Goal: Task Accomplishment & Management: Manage account settings

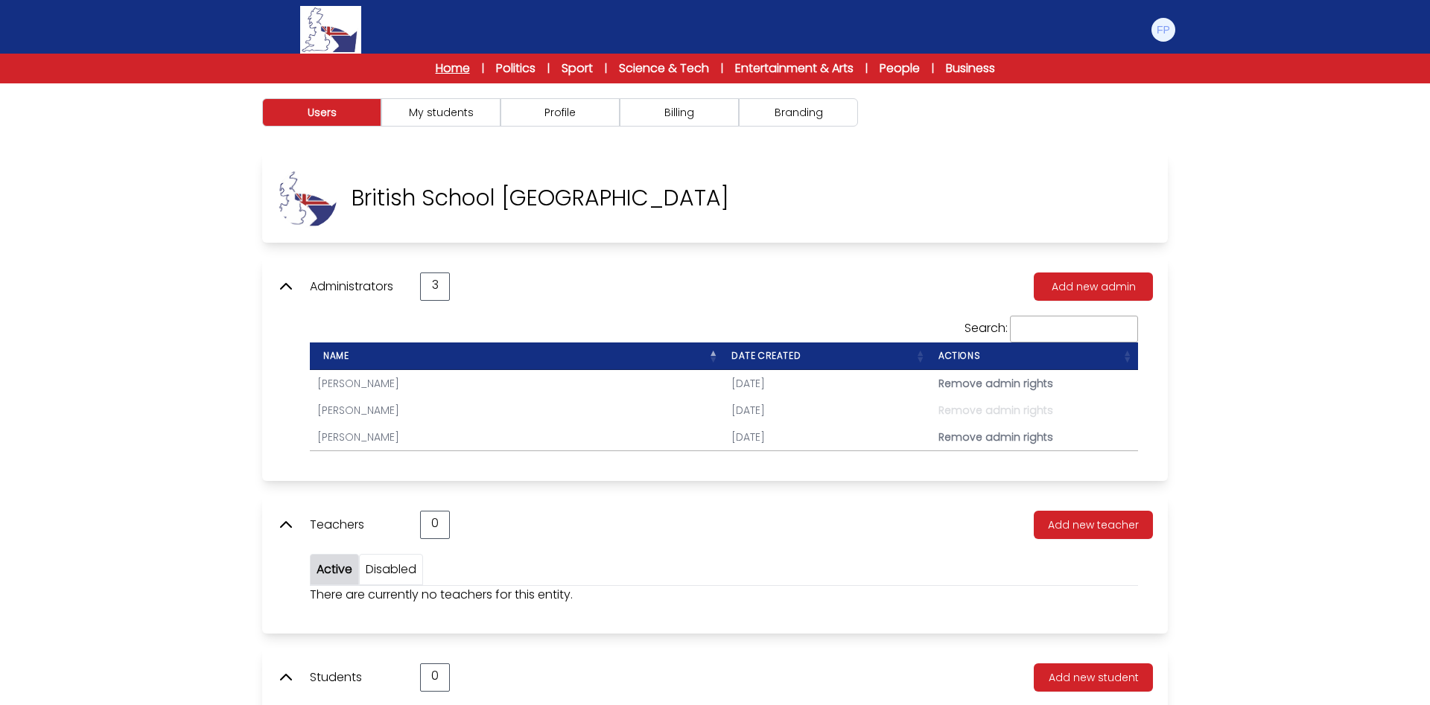
click at [444, 62] on link "Home" at bounding box center [453, 69] width 34 height 18
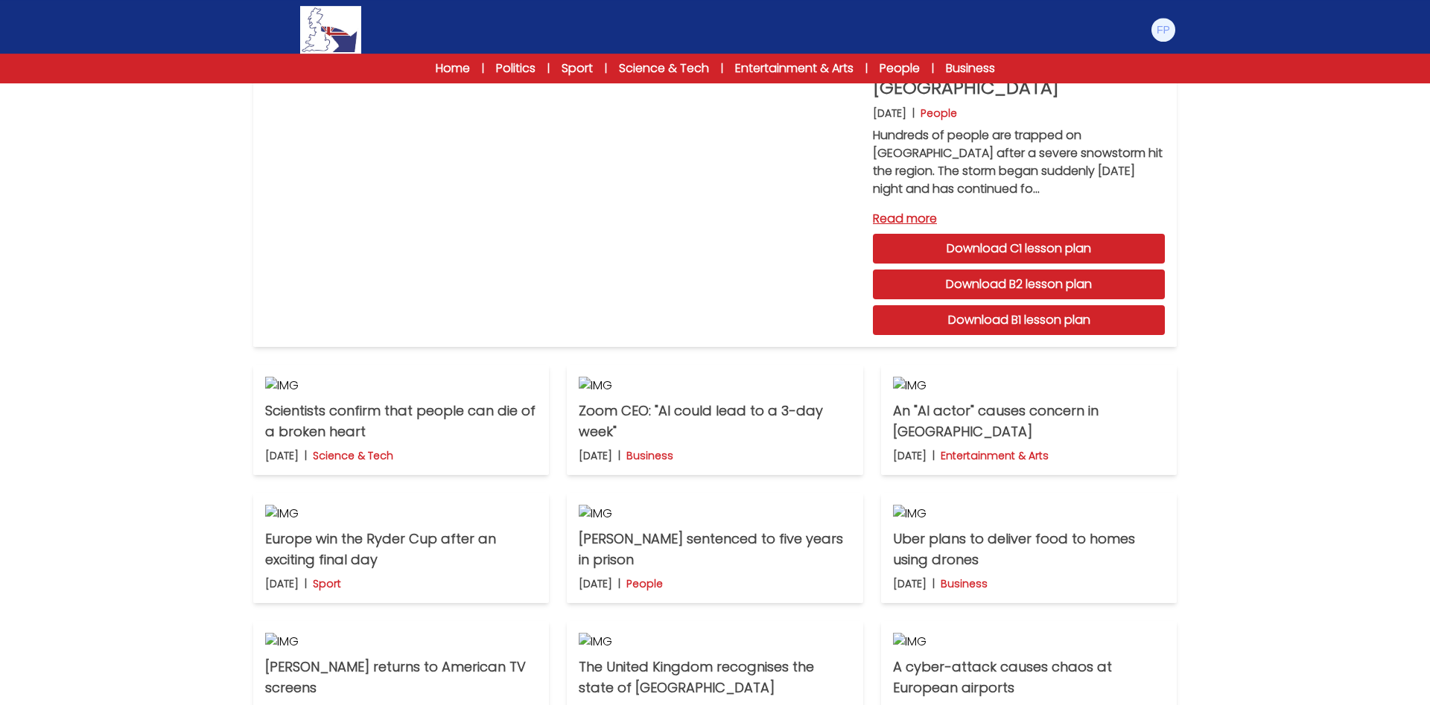
scroll to position [109, 0]
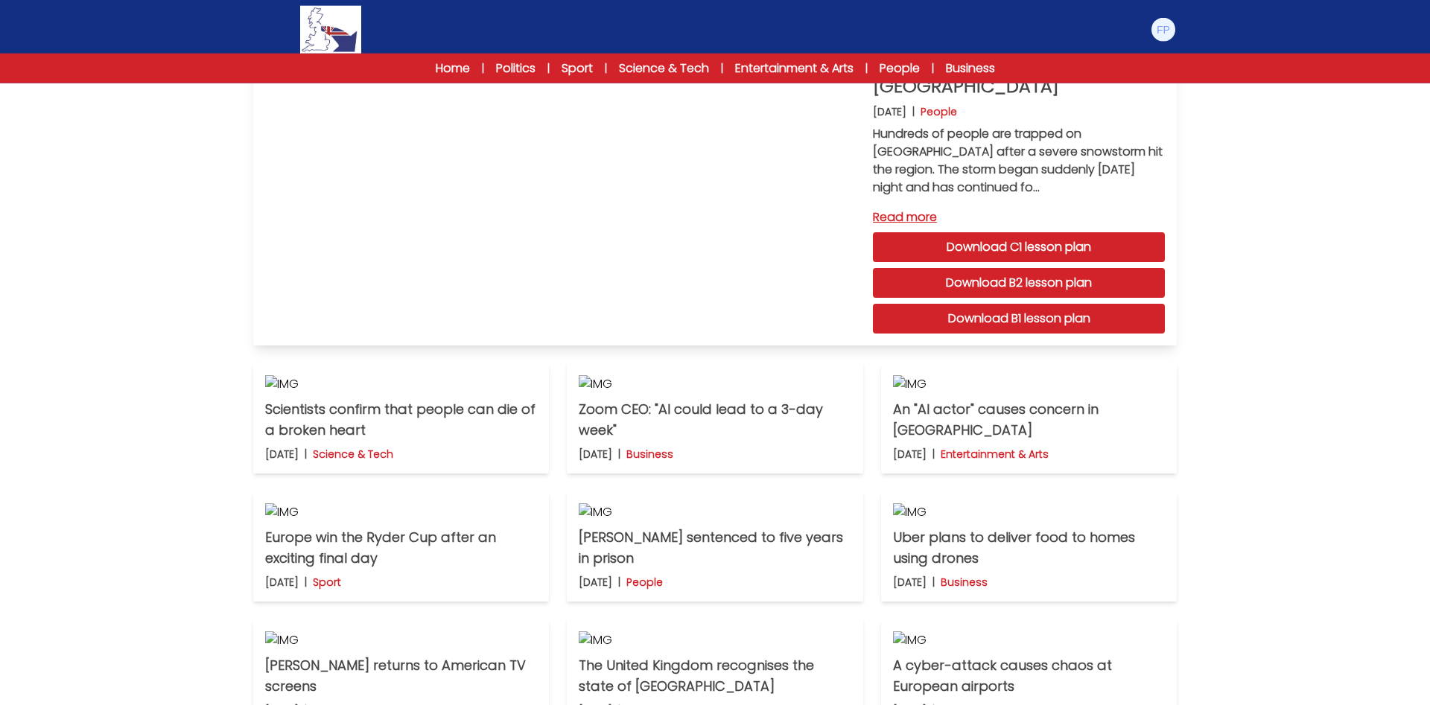
click at [1032, 314] on link "Download B1 lesson plan" at bounding box center [1019, 319] width 292 height 30
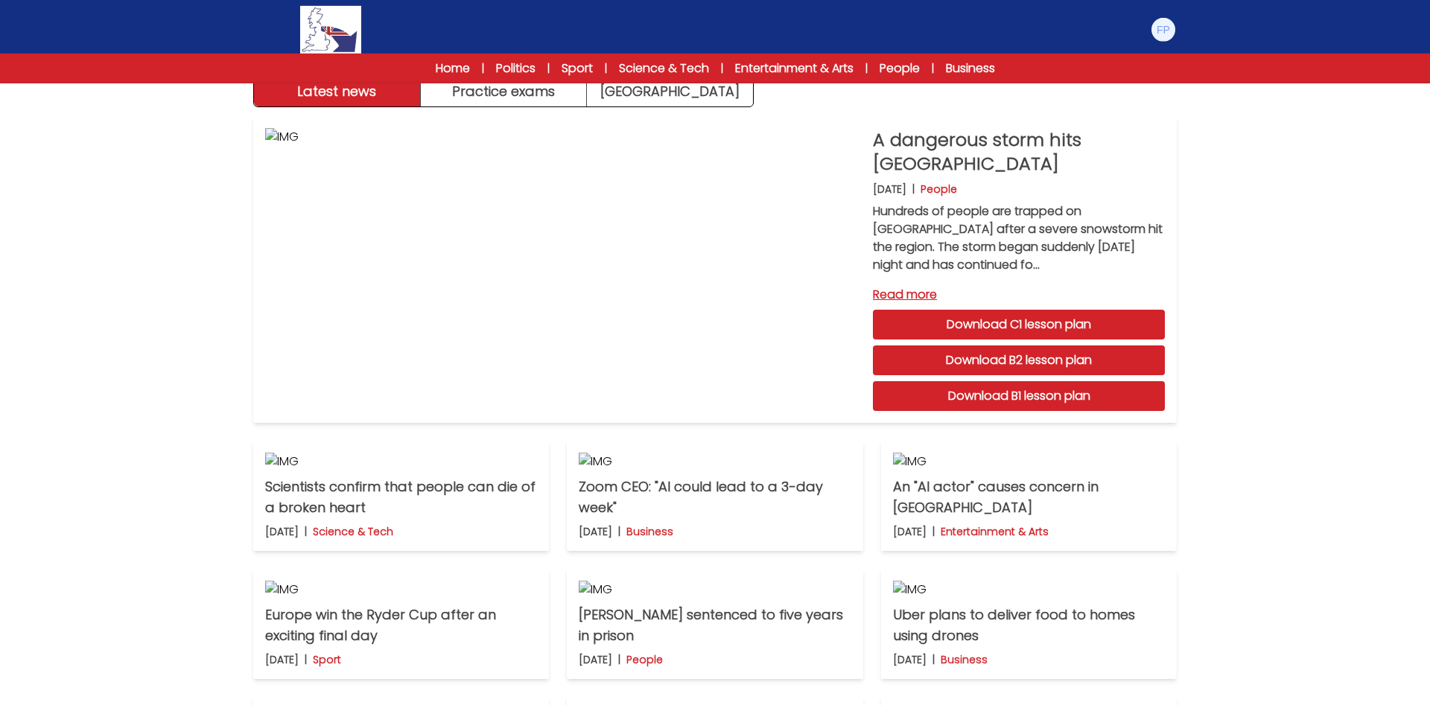
scroll to position [0, 0]
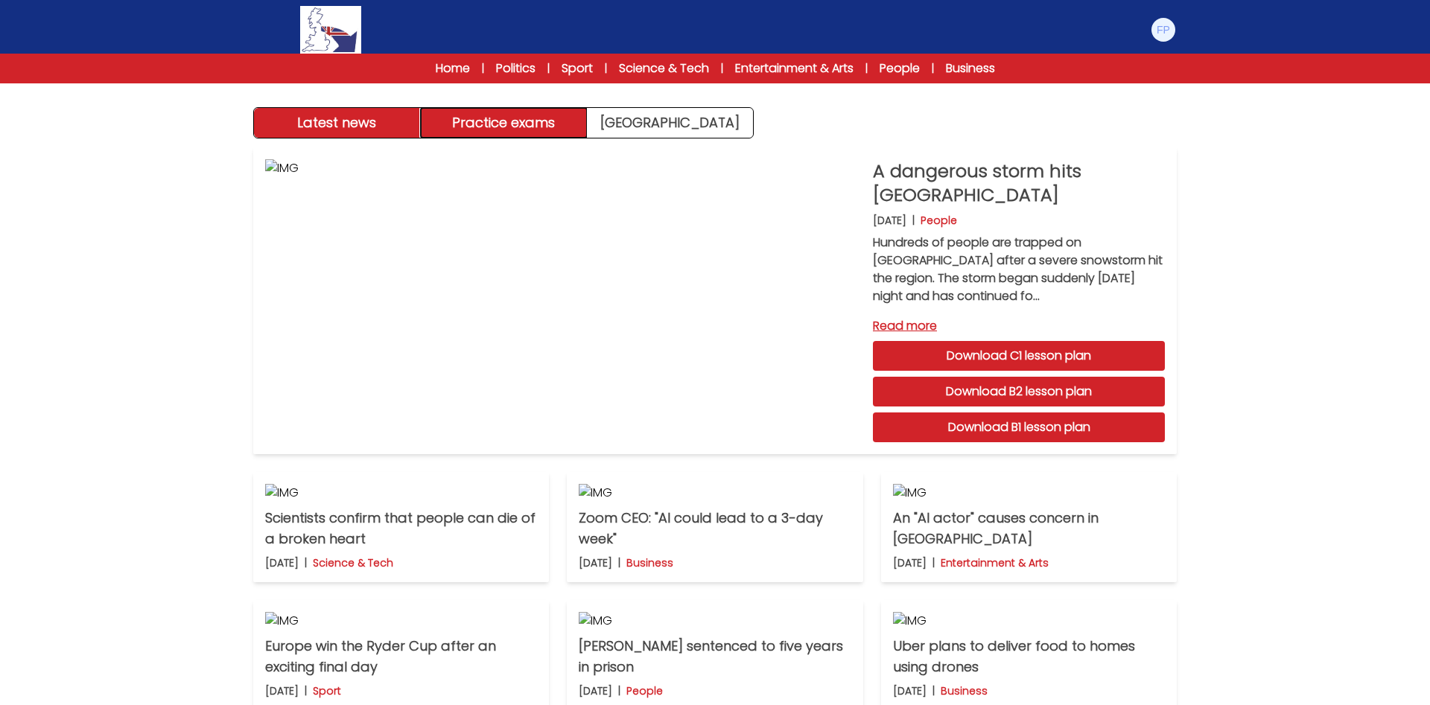
click at [530, 124] on button "Practice exams" at bounding box center [504, 123] width 167 height 30
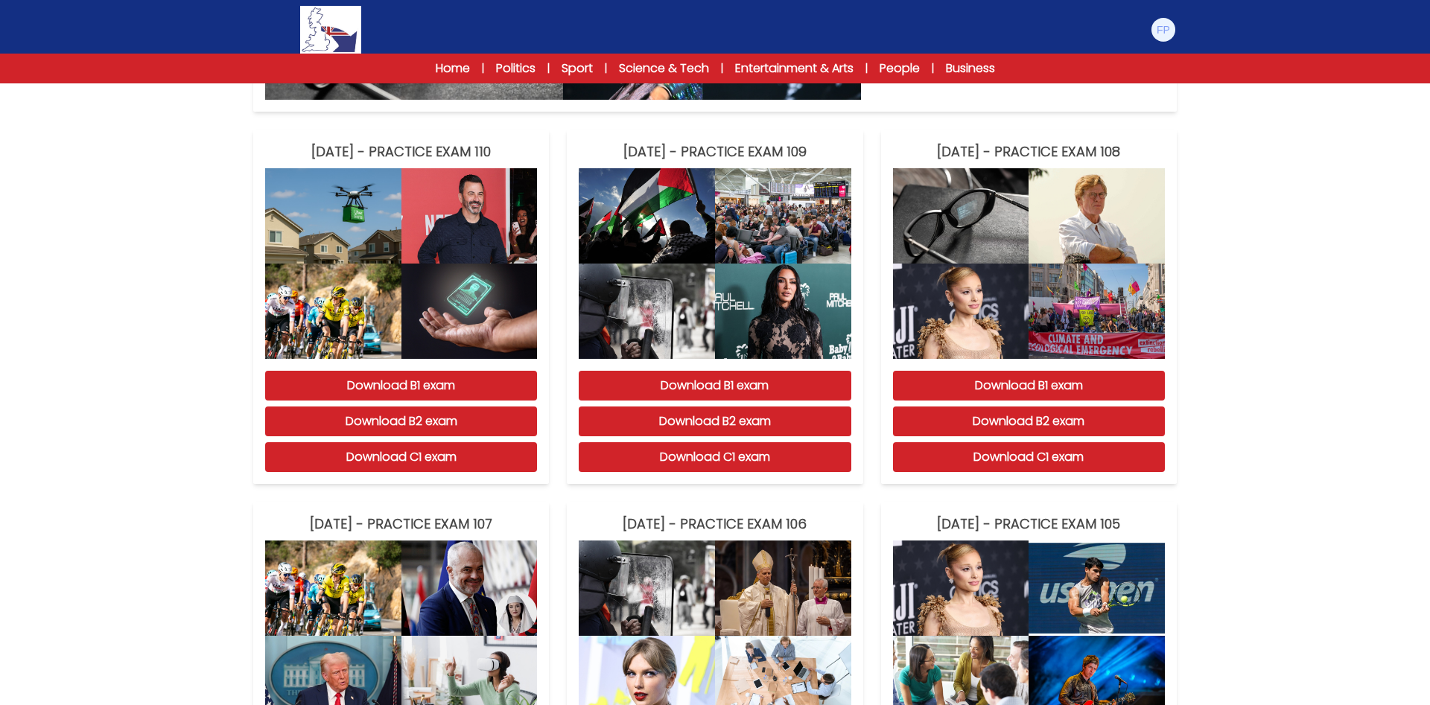
scroll to position [436, 0]
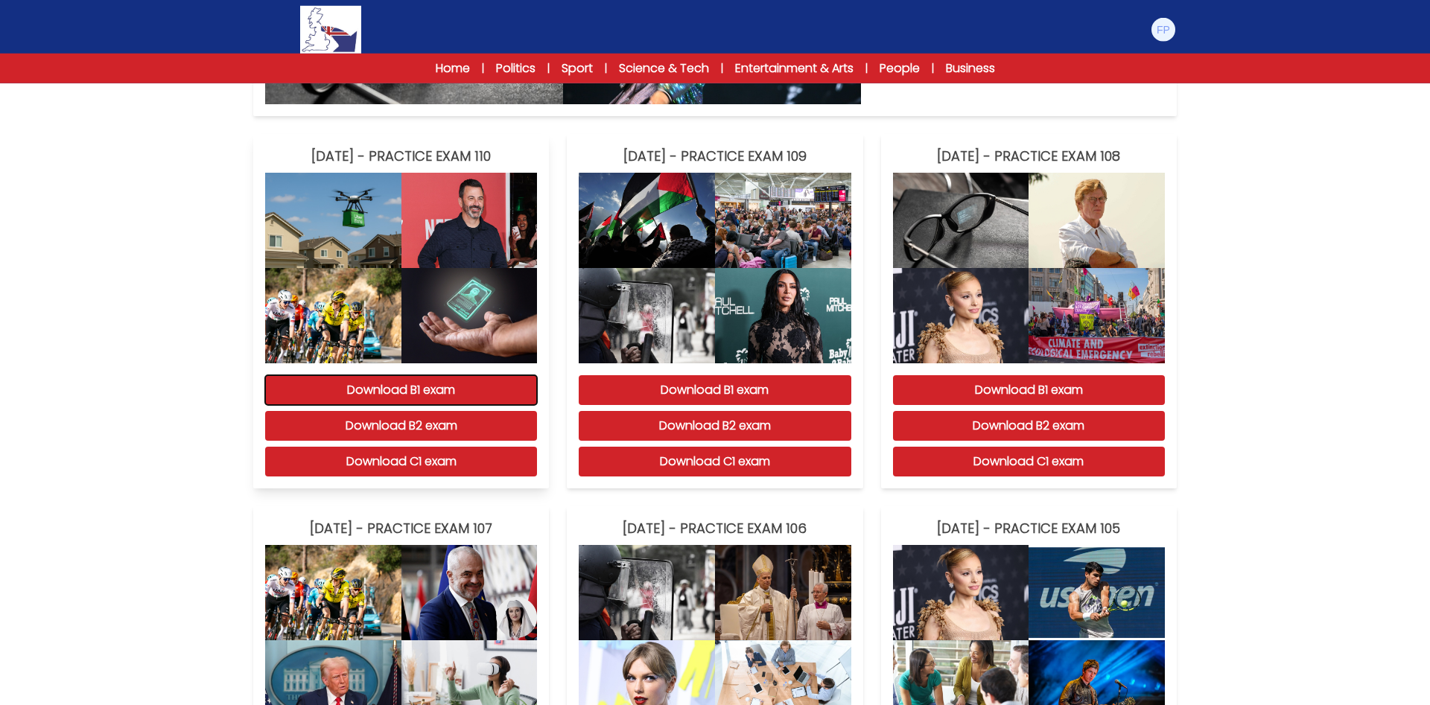
click at [418, 390] on button "Download B1 exam" at bounding box center [401, 390] width 272 height 30
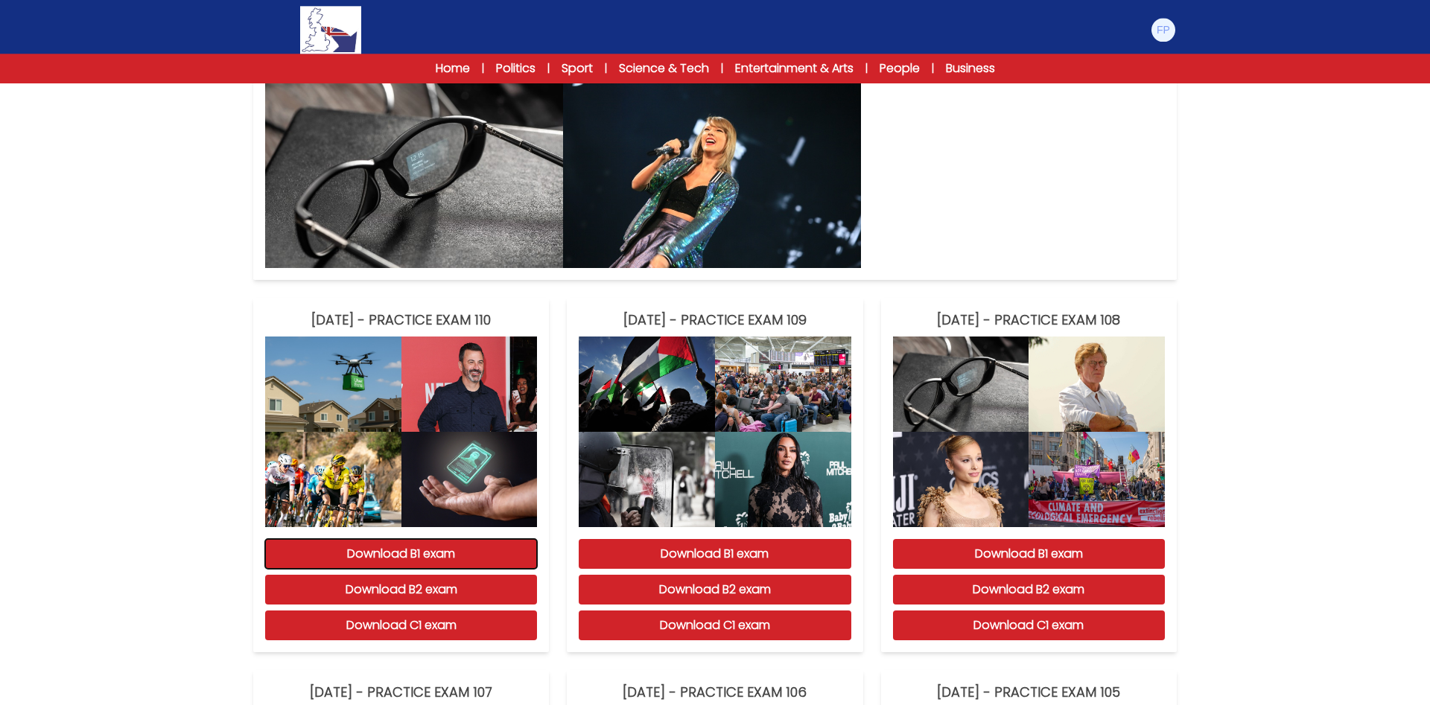
scroll to position [0, 0]
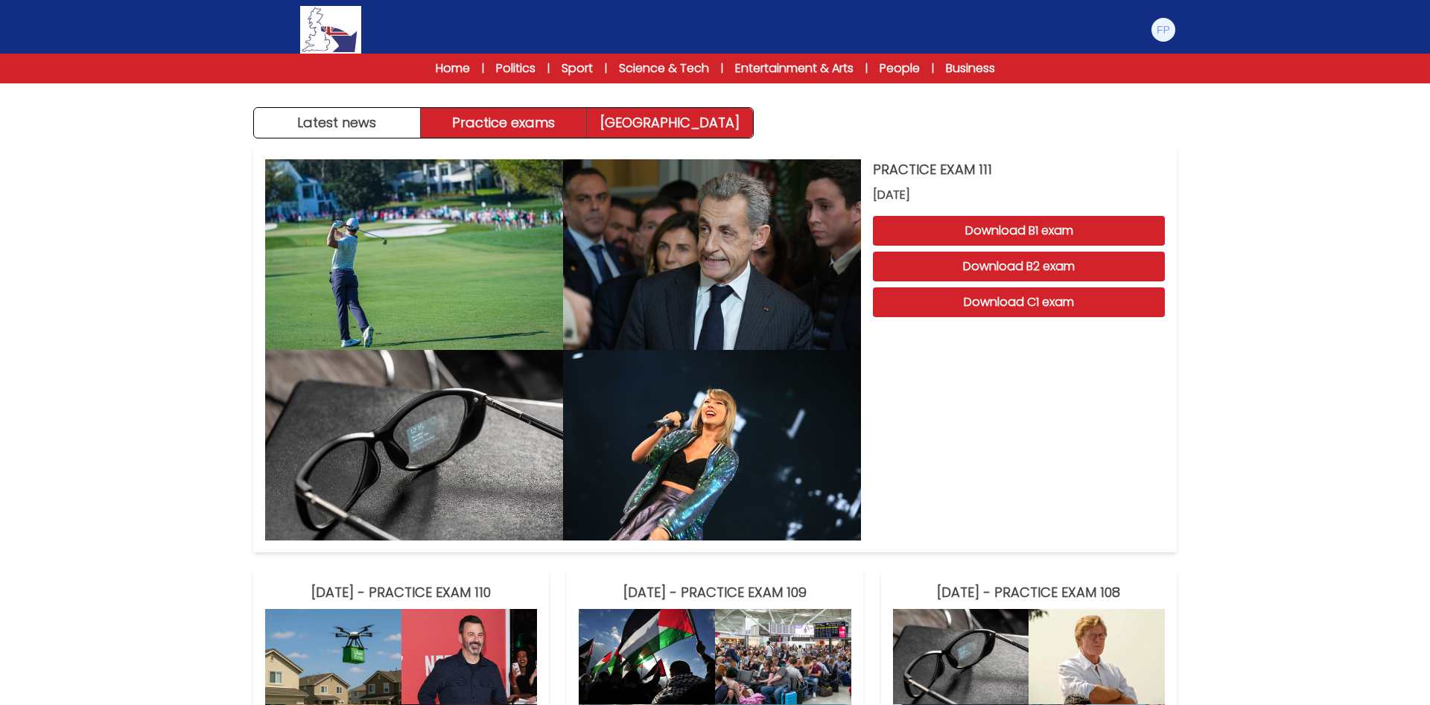
click at [653, 121] on link "Exam Centre" at bounding box center [670, 123] width 166 height 30
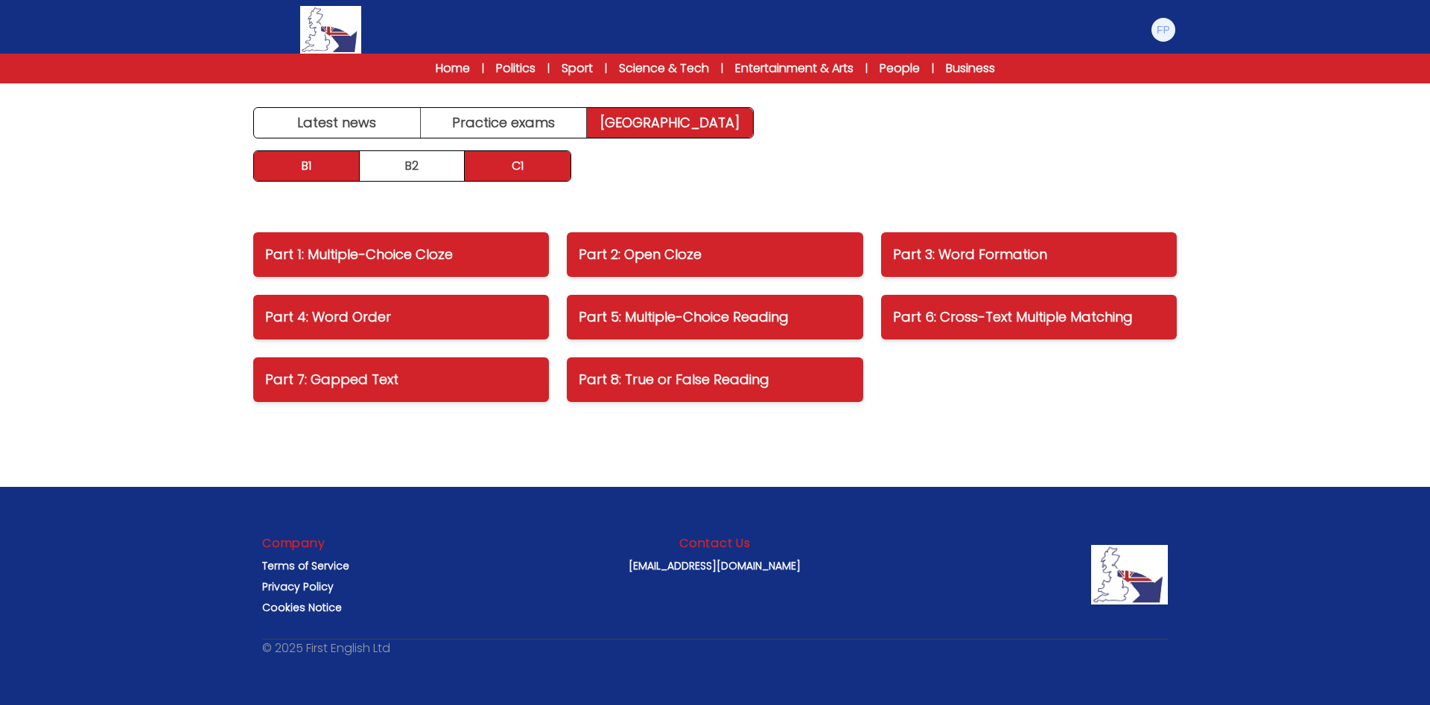
click at [340, 168] on link "B1" at bounding box center [307, 166] width 106 height 30
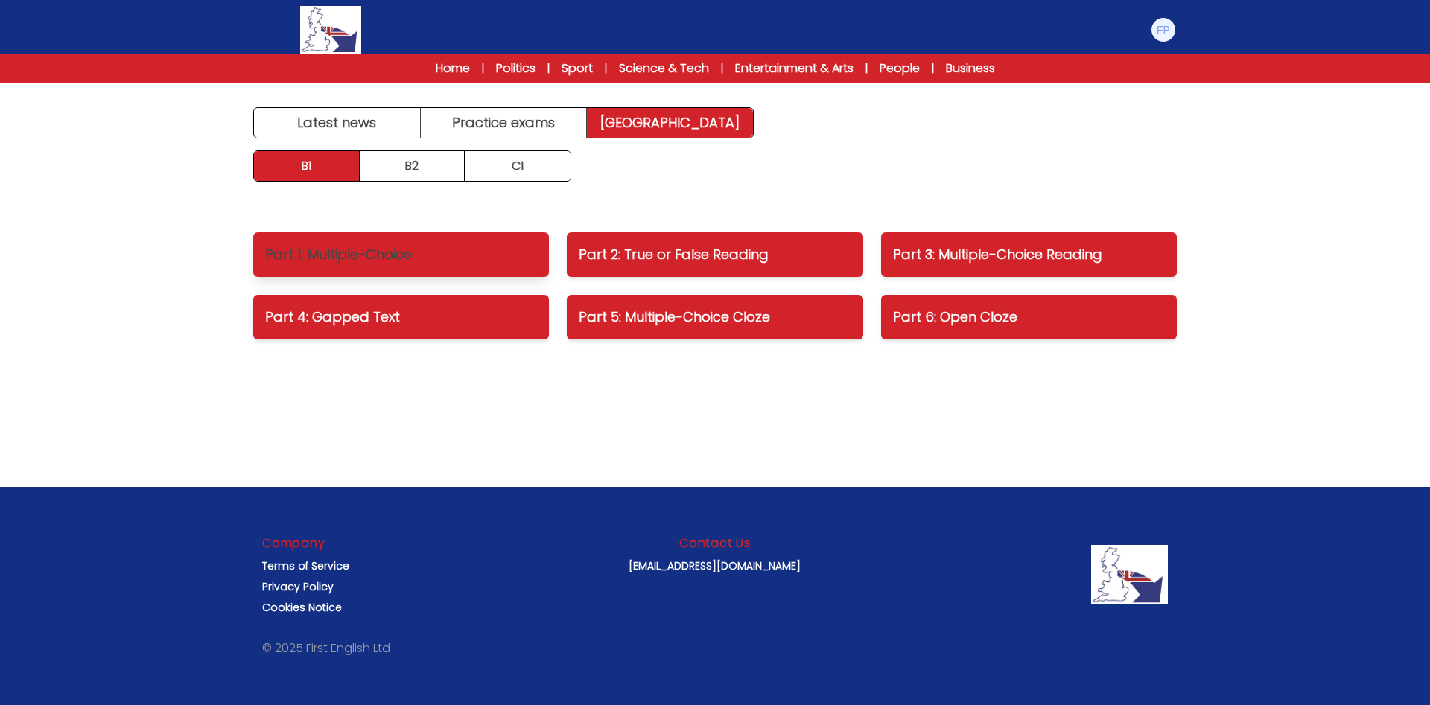
click at [432, 255] on p "Part 1: Multiple-Choice" at bounding box center [401, 254] width 272 height 21
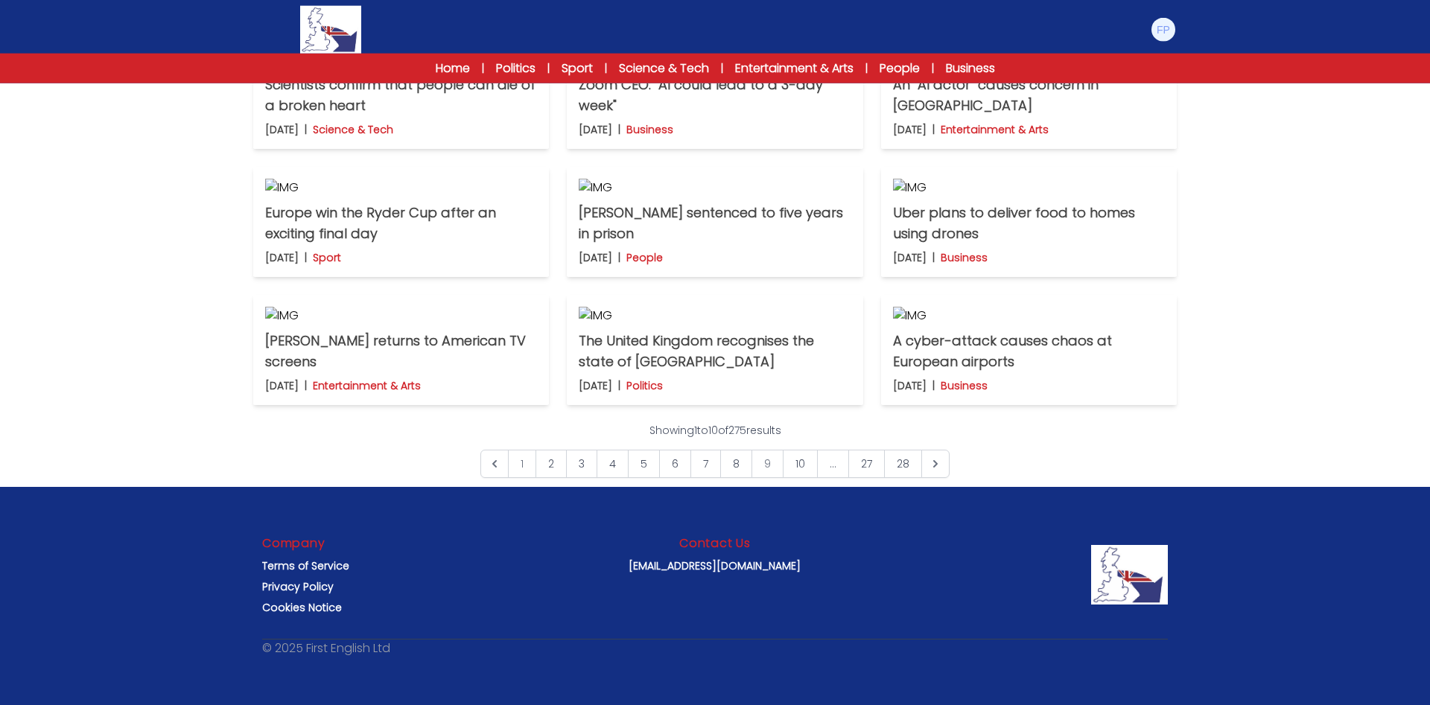
scroll to position [957, 0]
drag, startPoint x: 1411, startPoint y: 435, endPoint x: 1424, endPoint y: 472, distance: 39.6
click at [1424, 472] on html "Manage Account My Account Language English Español [DEMOGRAPHIC_DATA] B1 B2 C1 …" at bounding box center [715, 136] width 1430 height 1138
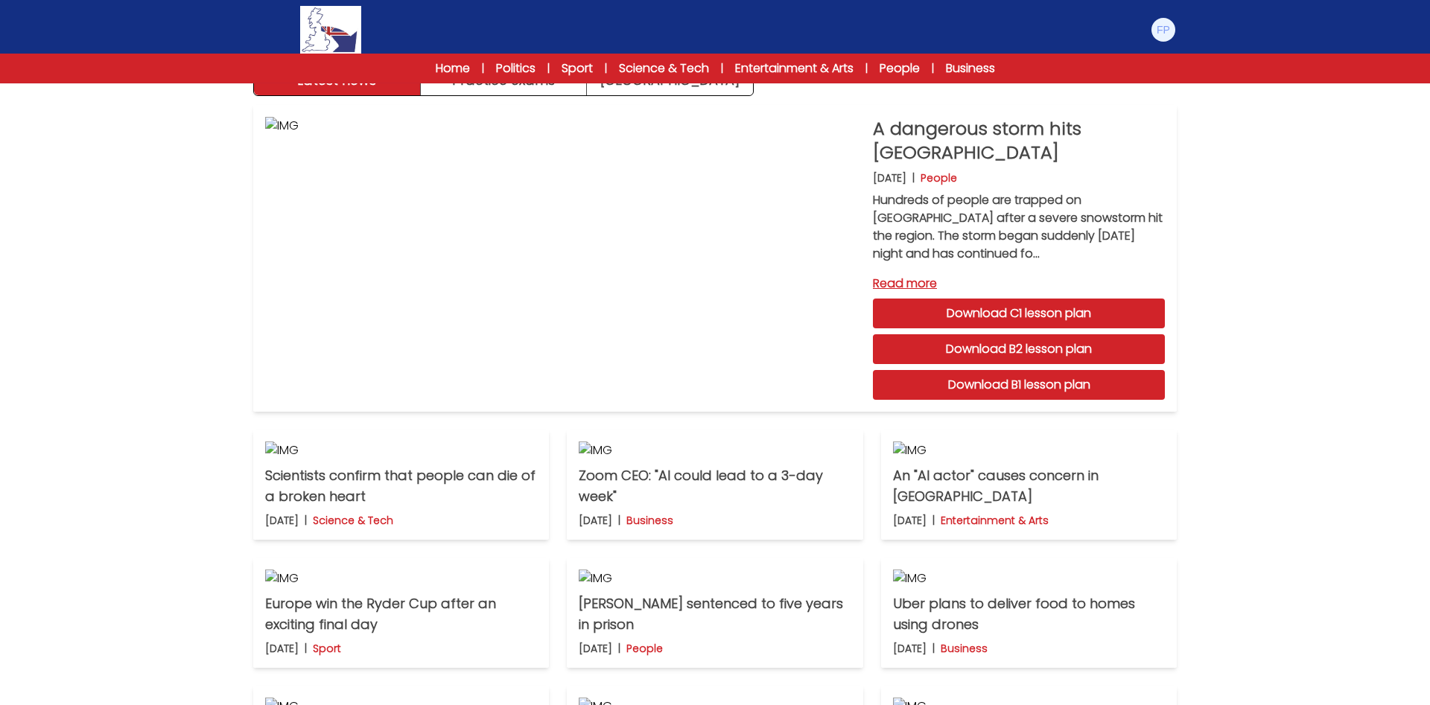
scroll to position [0, 0]
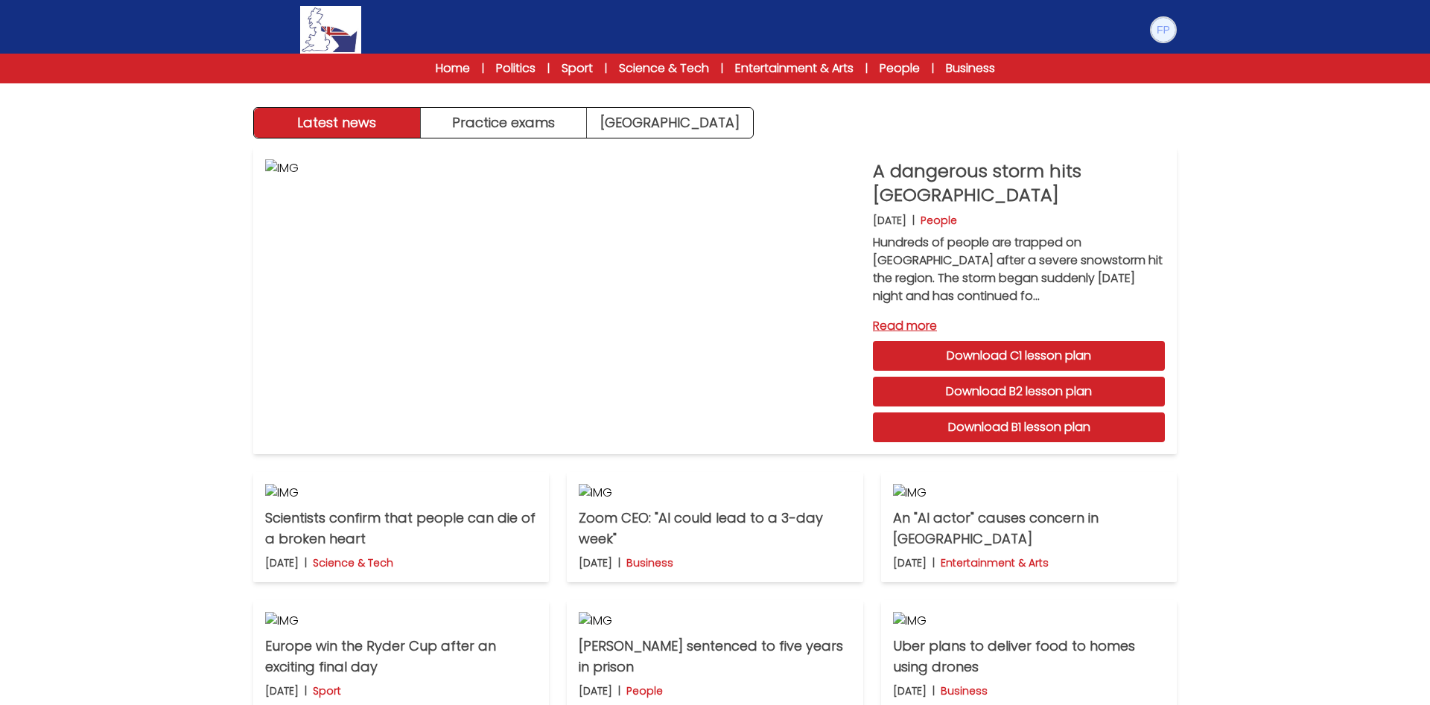
click at [1162, 31] on img at bounding box center [1163, 30] width 24 height 24
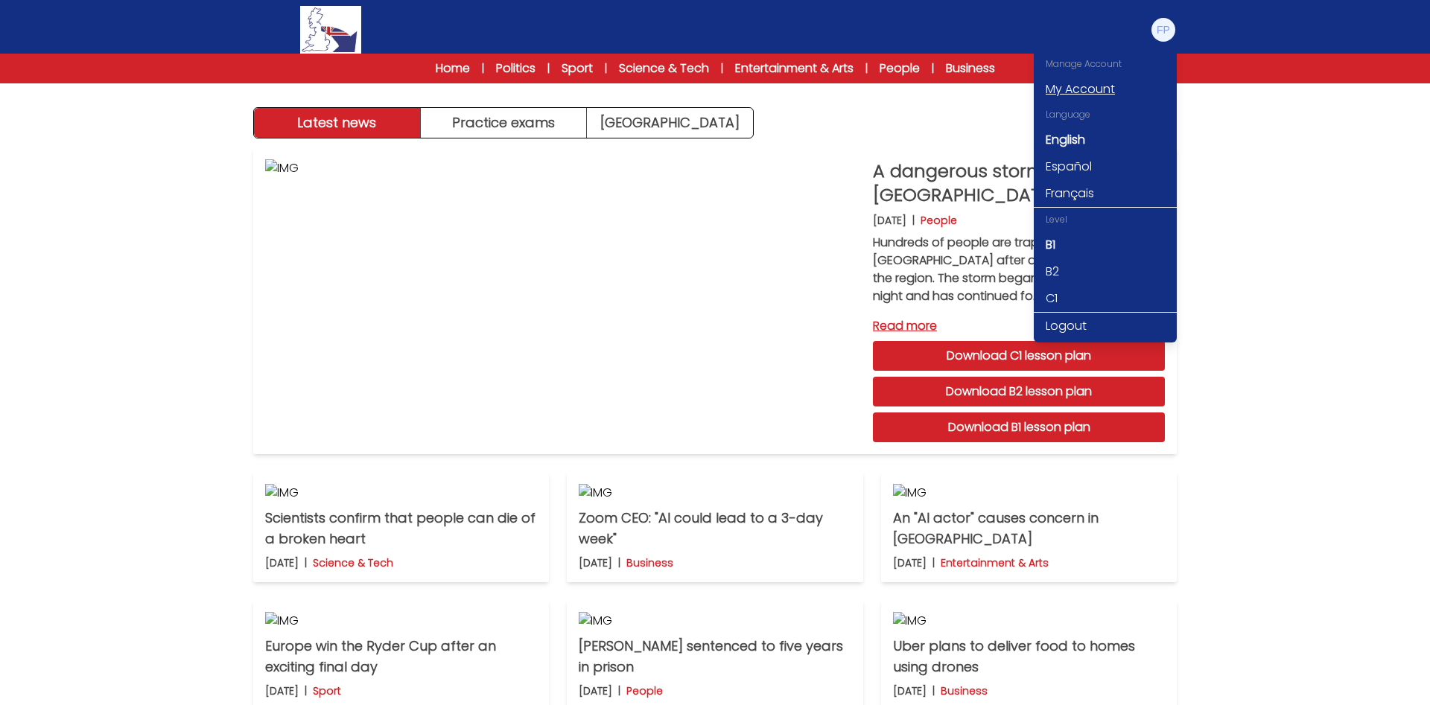
click at [1075, 90] on link "My Account" at bounding box center [1105, 89] width 143 height 27
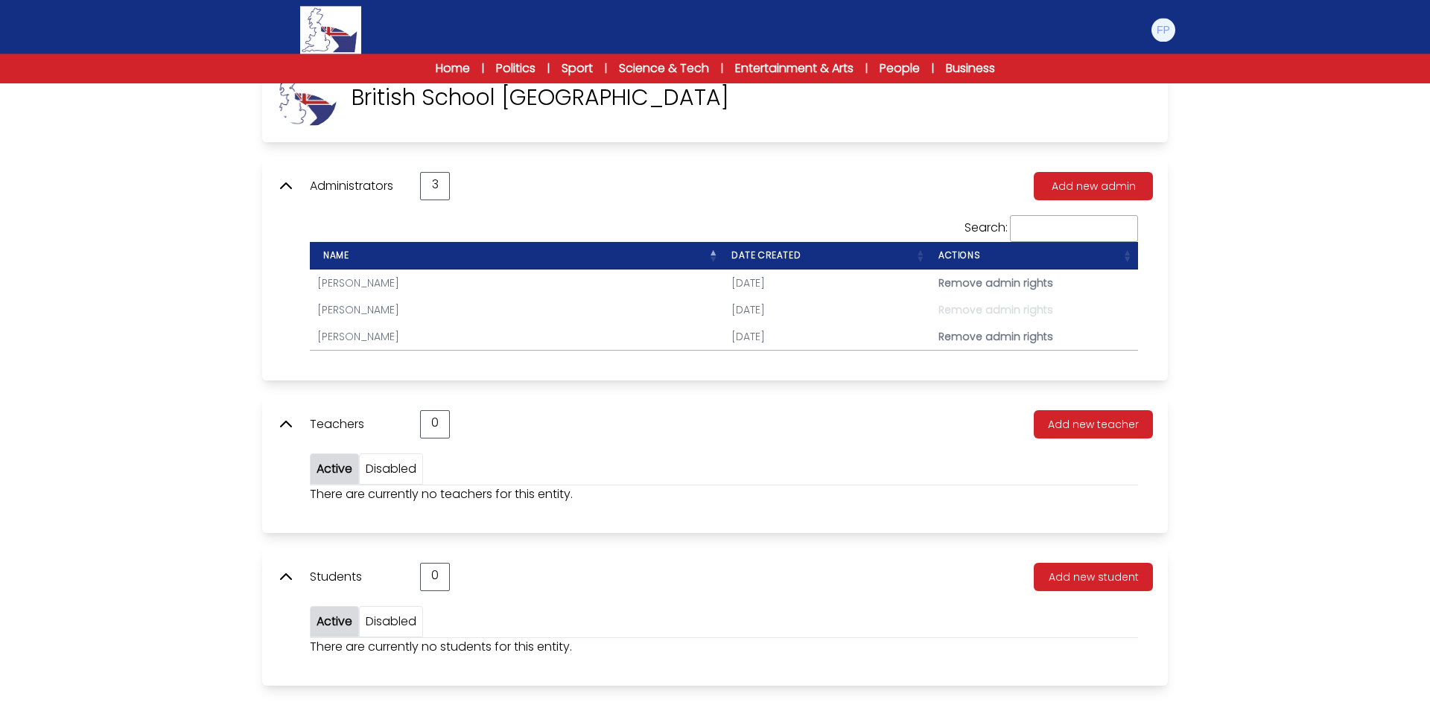
scroll to position [103, 0]
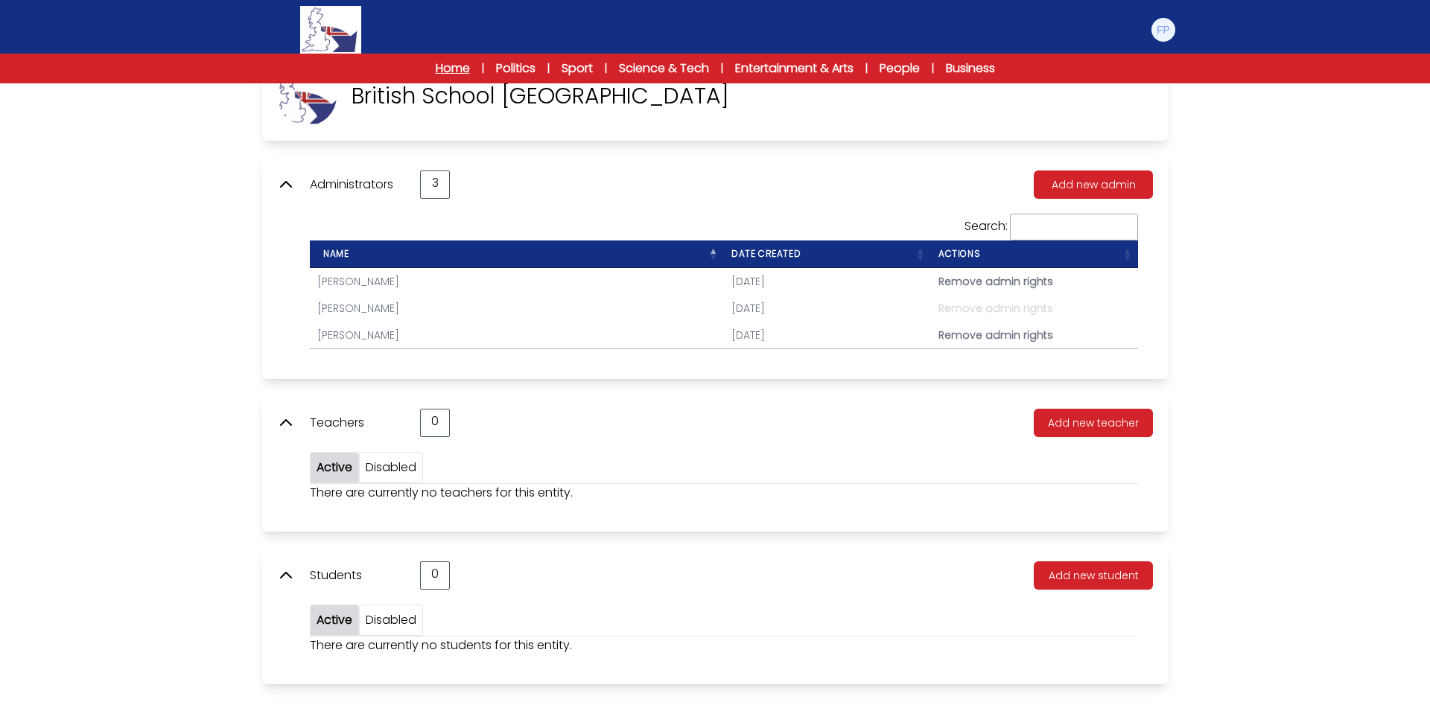
click at [436, 70] on link "Home" at bounding box center [453, 69] width 34 height 18
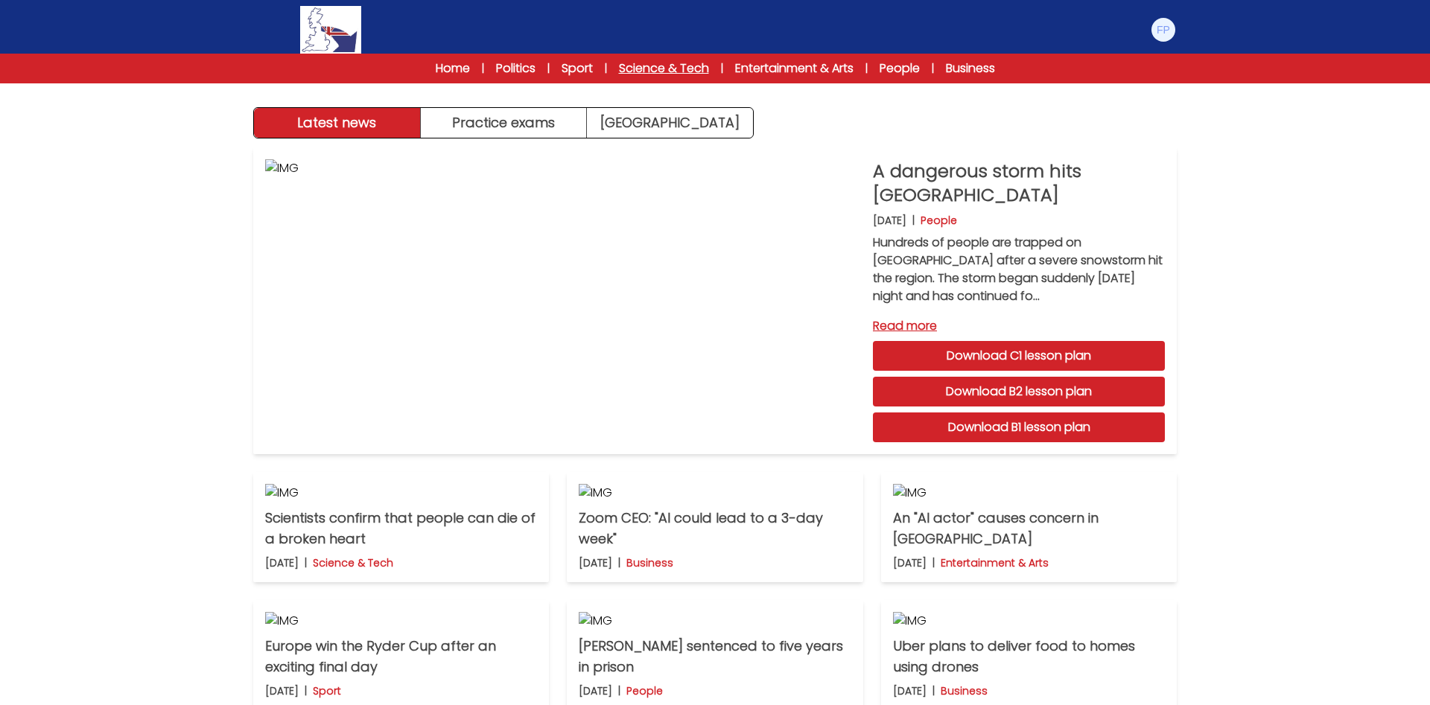
click at [695, 65] on link "Science & Tech" at bounding box center [664, 69] width 90 height 18
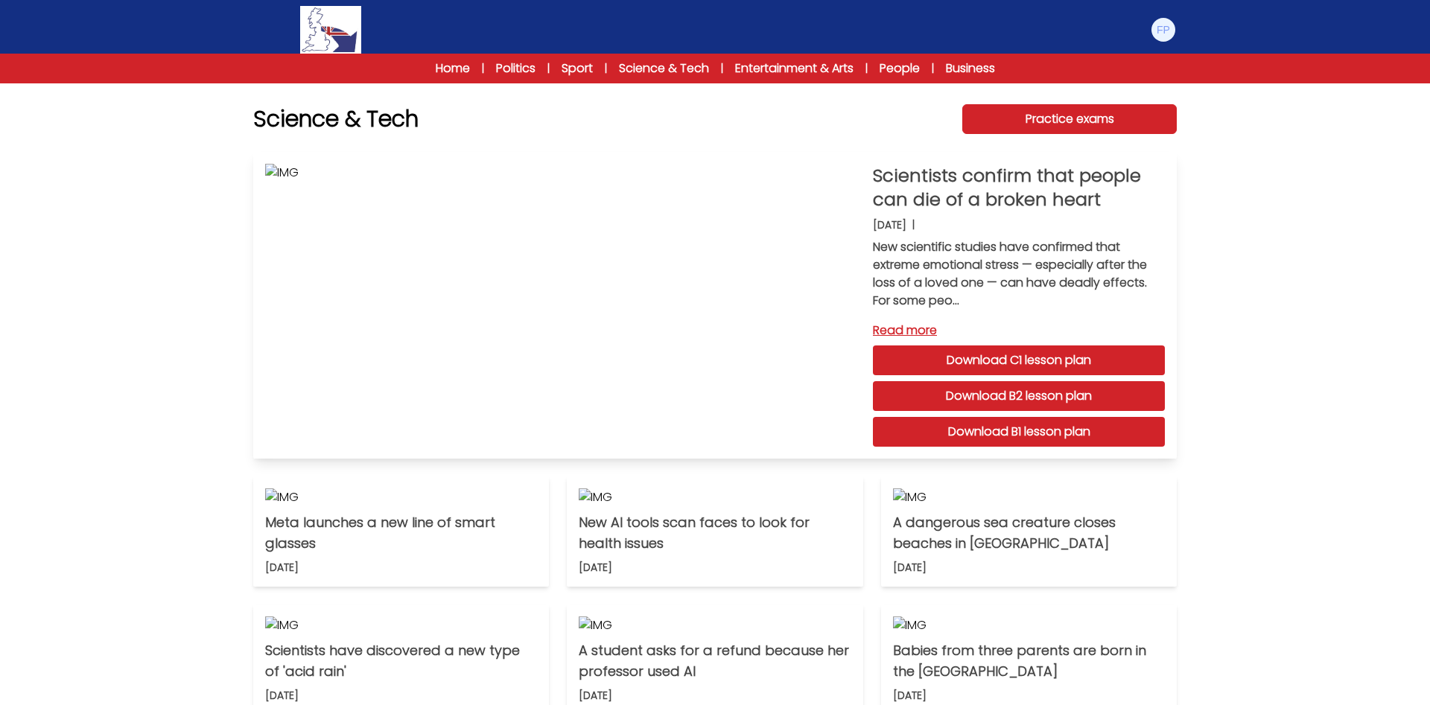
click at [1036, 394] on link "Download B2 lesson plan" at bounding box center [1019, 396] width 292 height 30
click at [436, 67] on link "Home" at bounding box center [453, 69] width 34 height 18
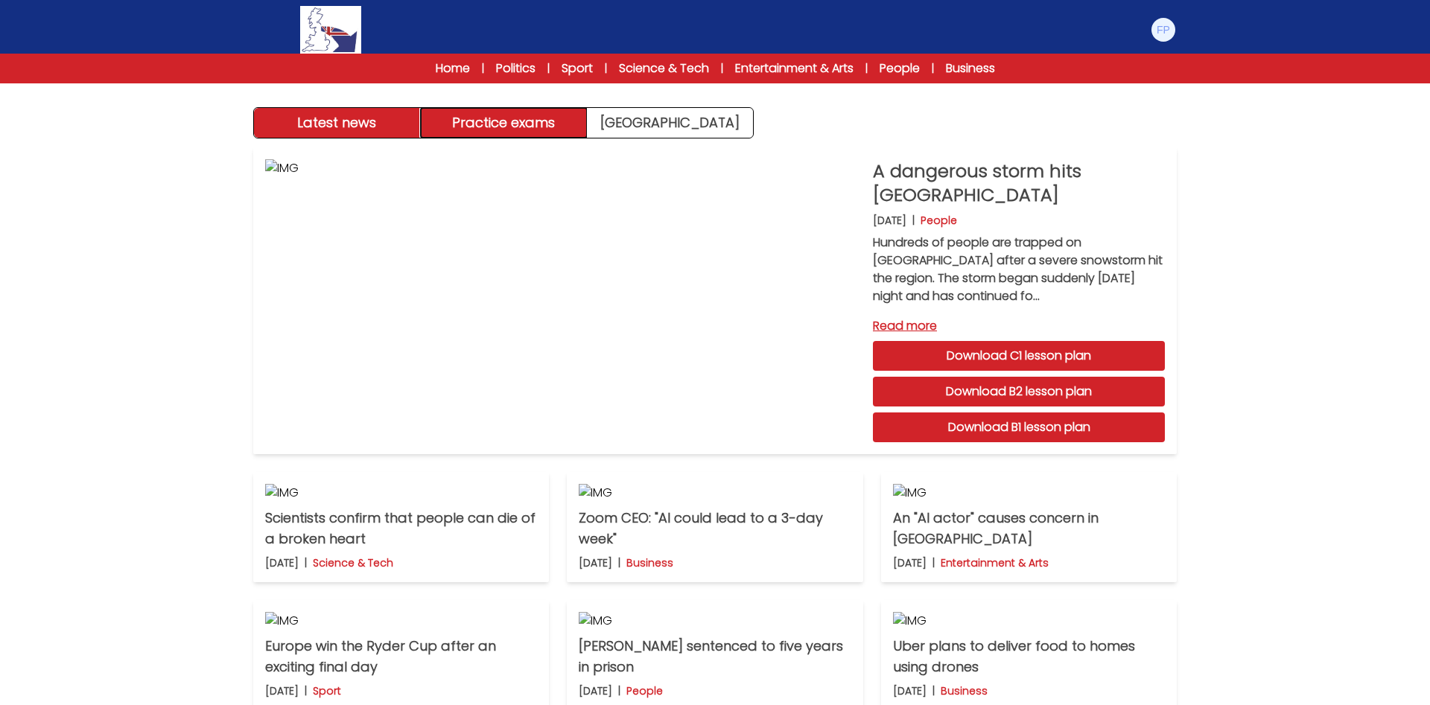
click at [554, 124] on button "Practice exams" at bounding box center [504, 123] width 167 height 30
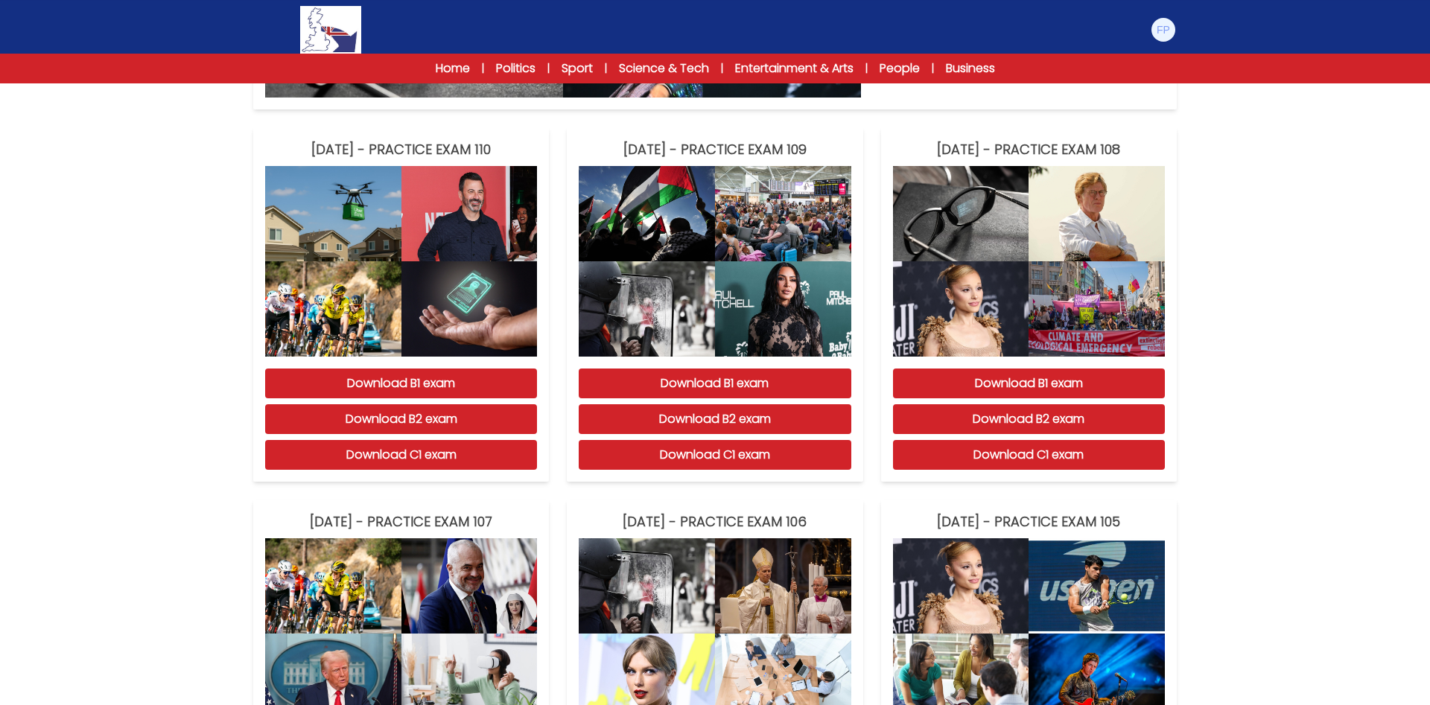
scroll to position [430, 0]
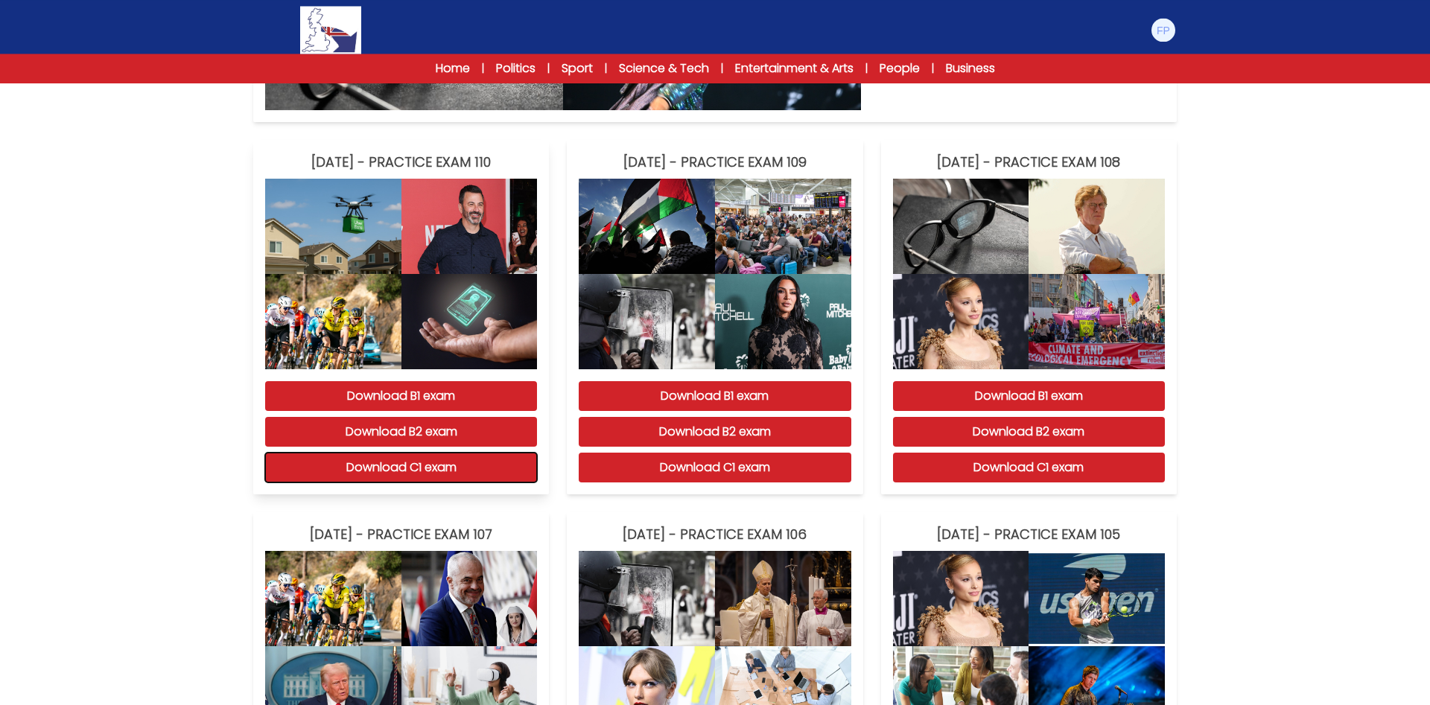
click at [415, 464] on button "Download C1 exam" at bounding box center [401, 468] width 272 height 30
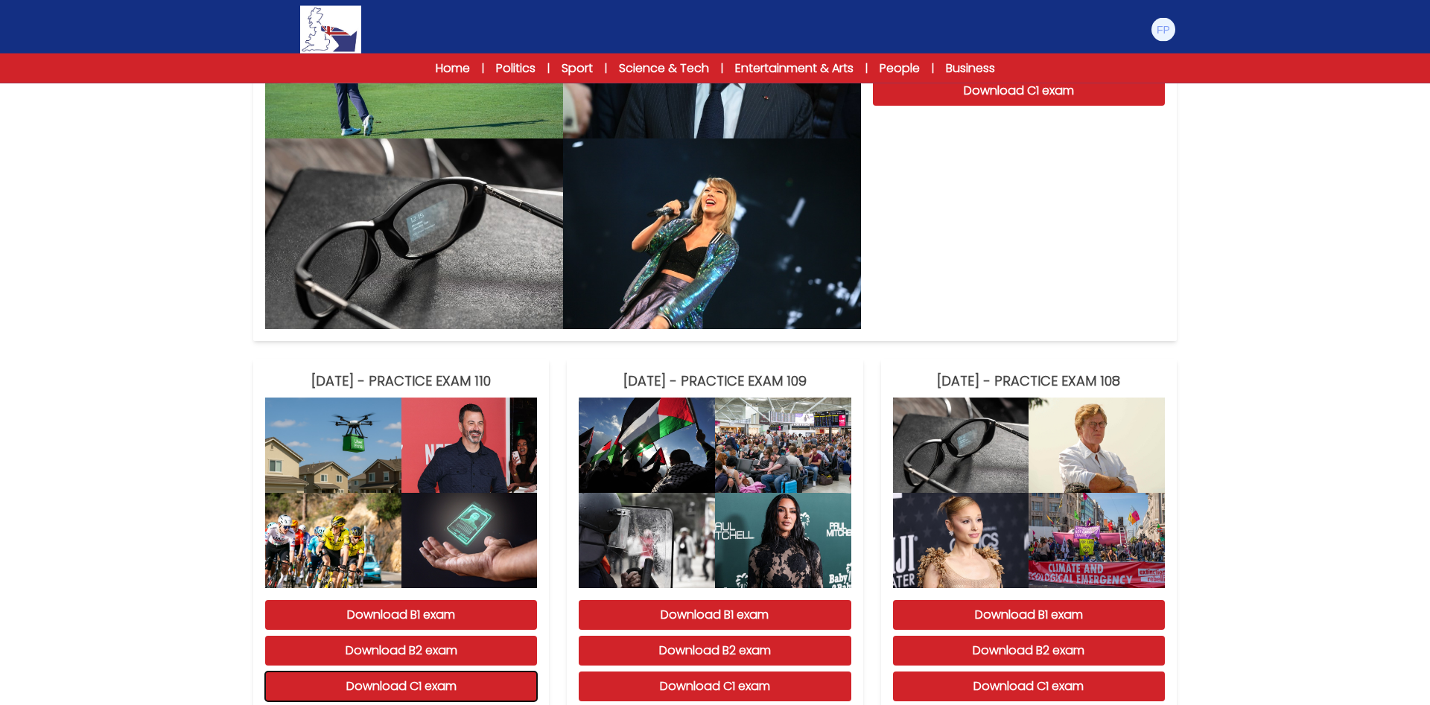
scroll to position [0, 0]
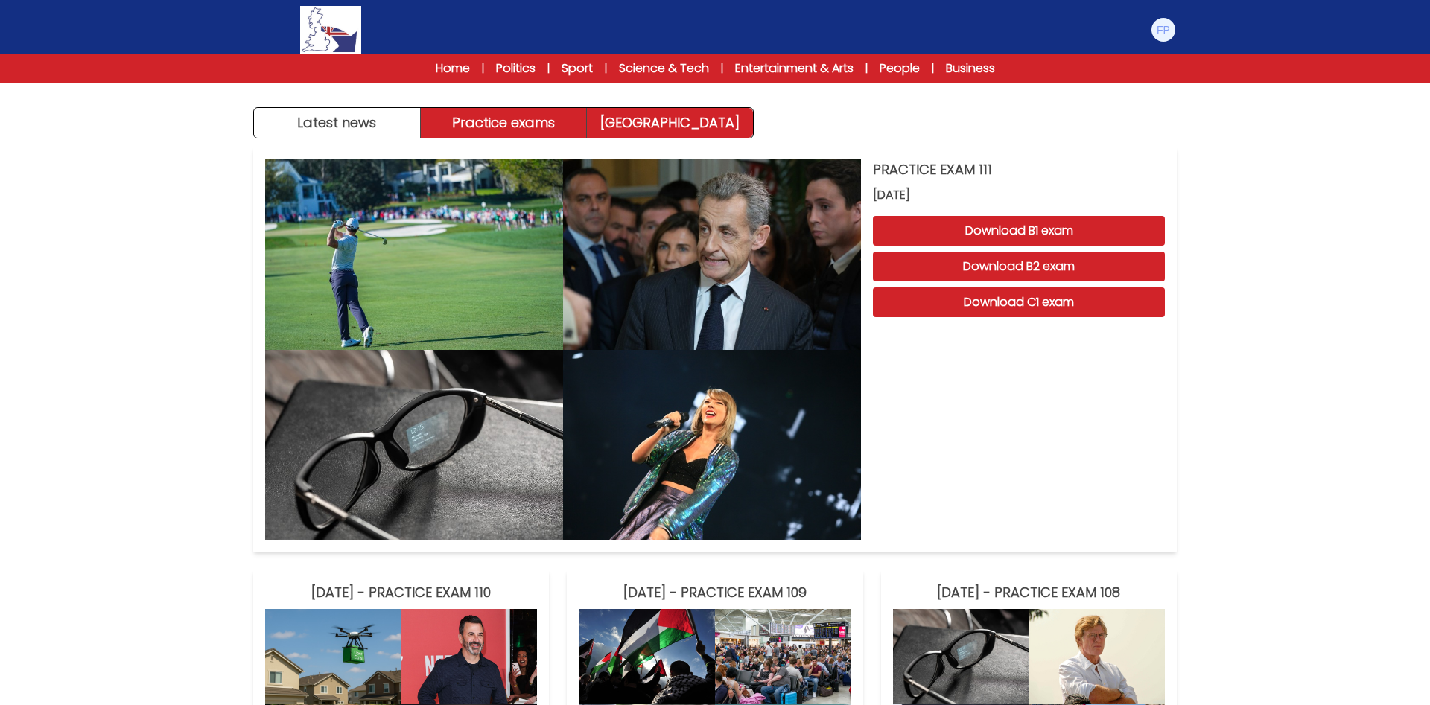
click at [647, 121] on link "Exam Centre" at bounding box center [670, 123] width 166 height 30
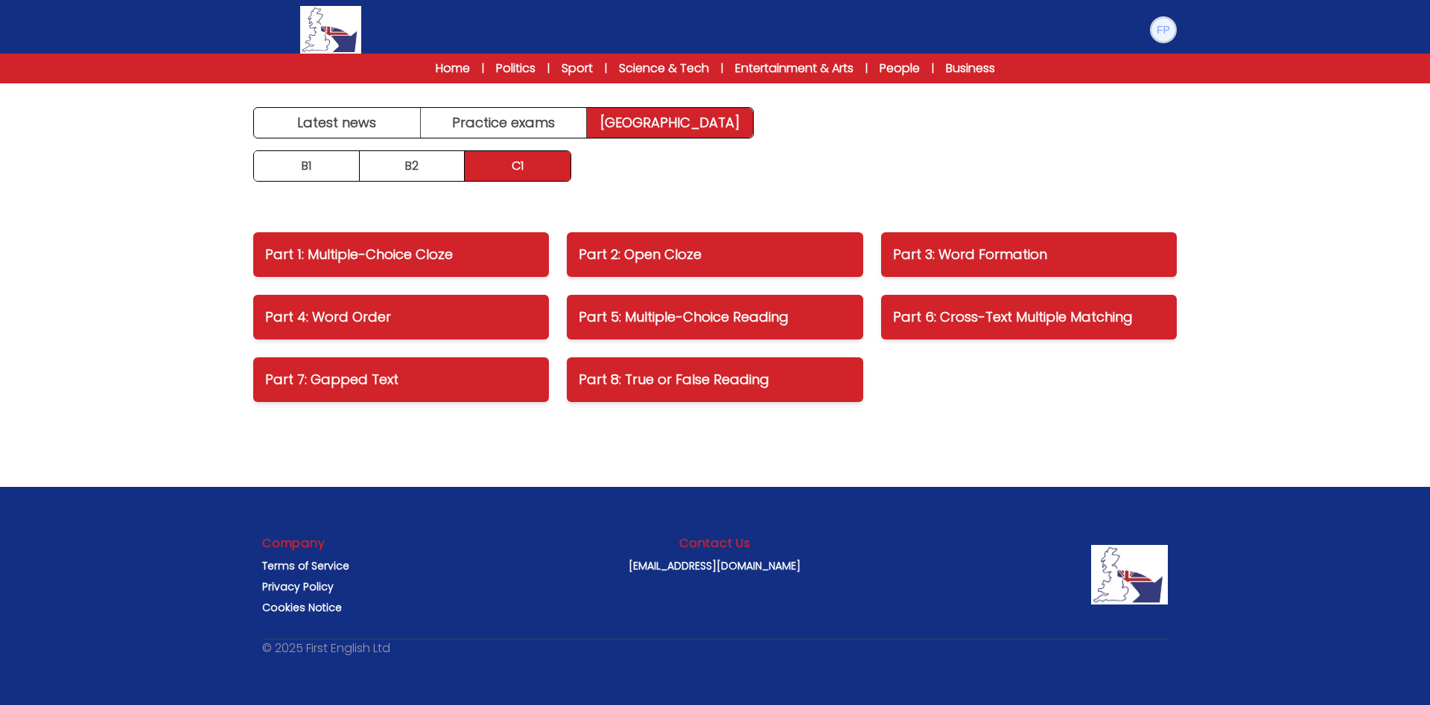
click at [1168, 35] on img at bounding box center [1163, 30] width 24 height 24
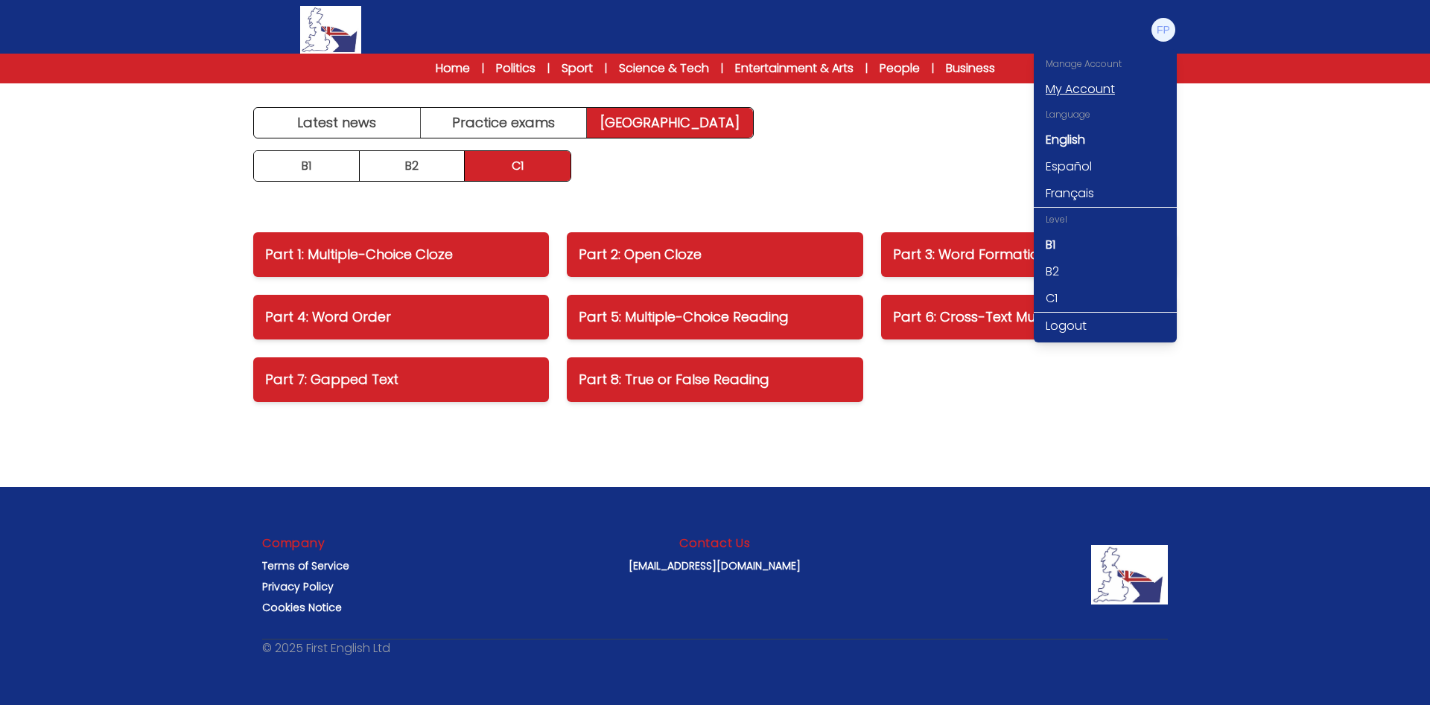
click at [1121, 90] on link "My Account" at bounding box center [1105, 89] width 143 height 27
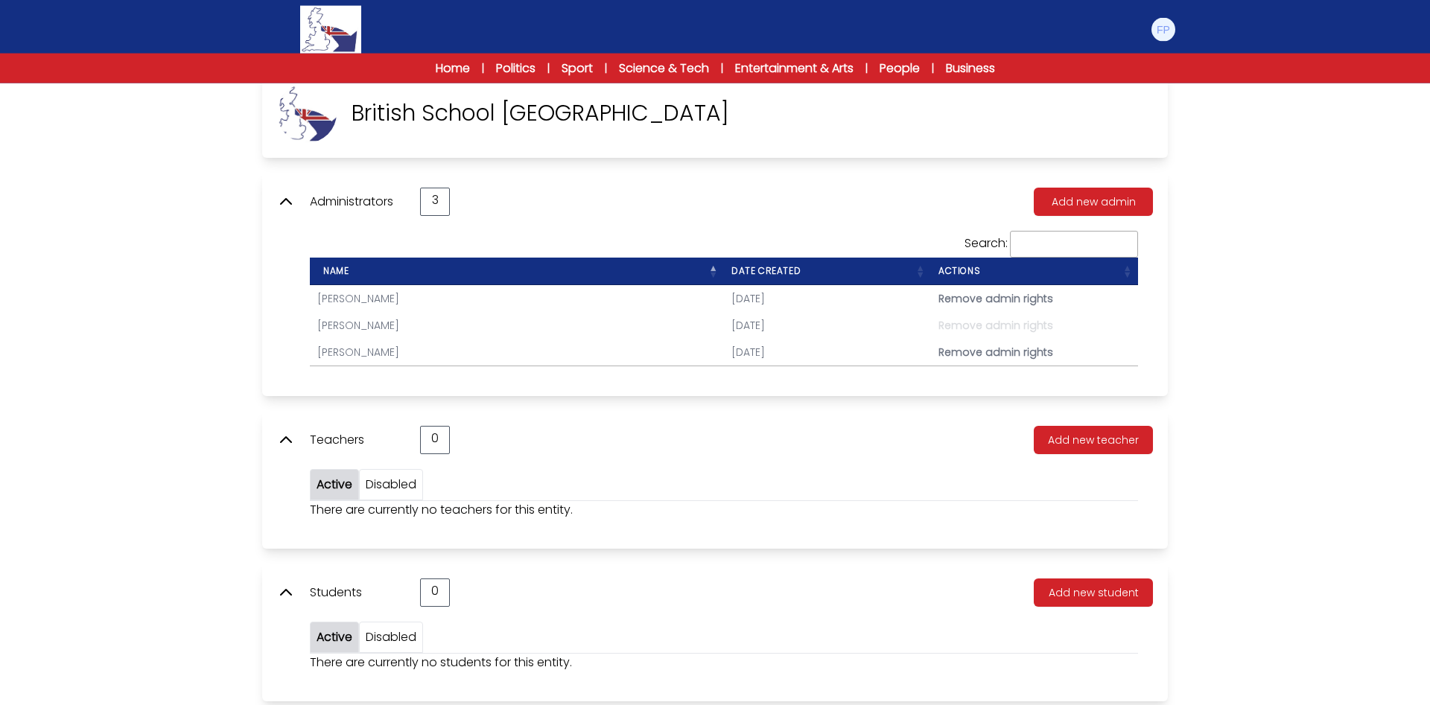
scroll to position [103, 0]
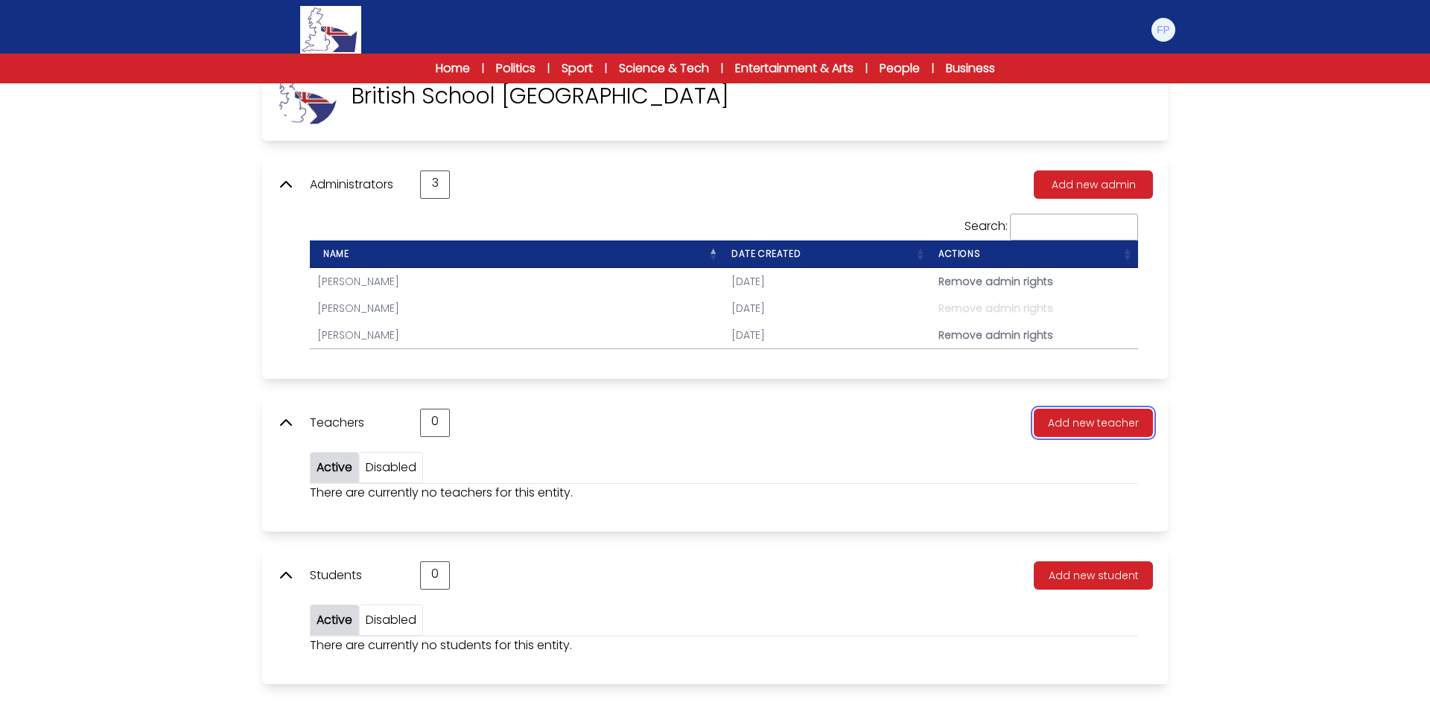
click at [1126, 414] on button "Add new teacher" at bounding box center [1093, 423] width 119 height 28
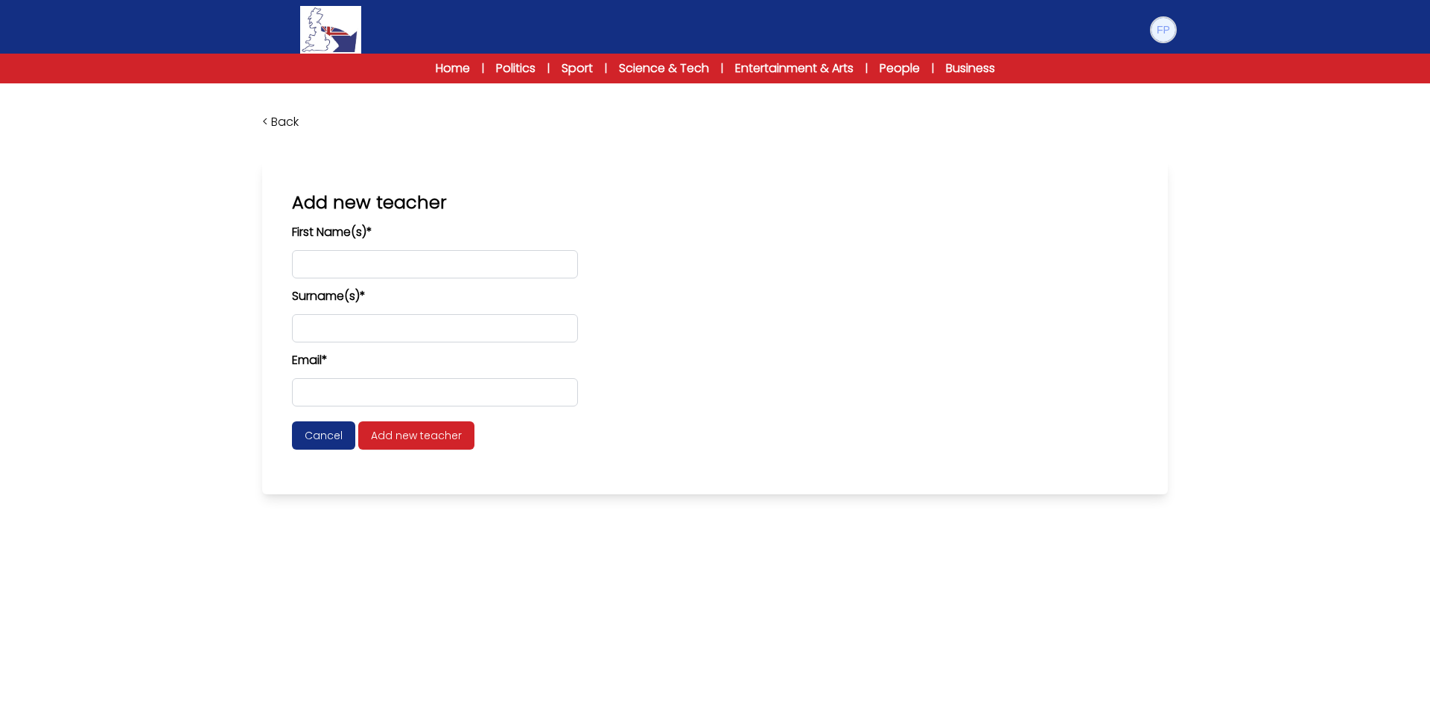
click at [1164, 28] on img at bounding box center [1163, 30] width 24 height 24
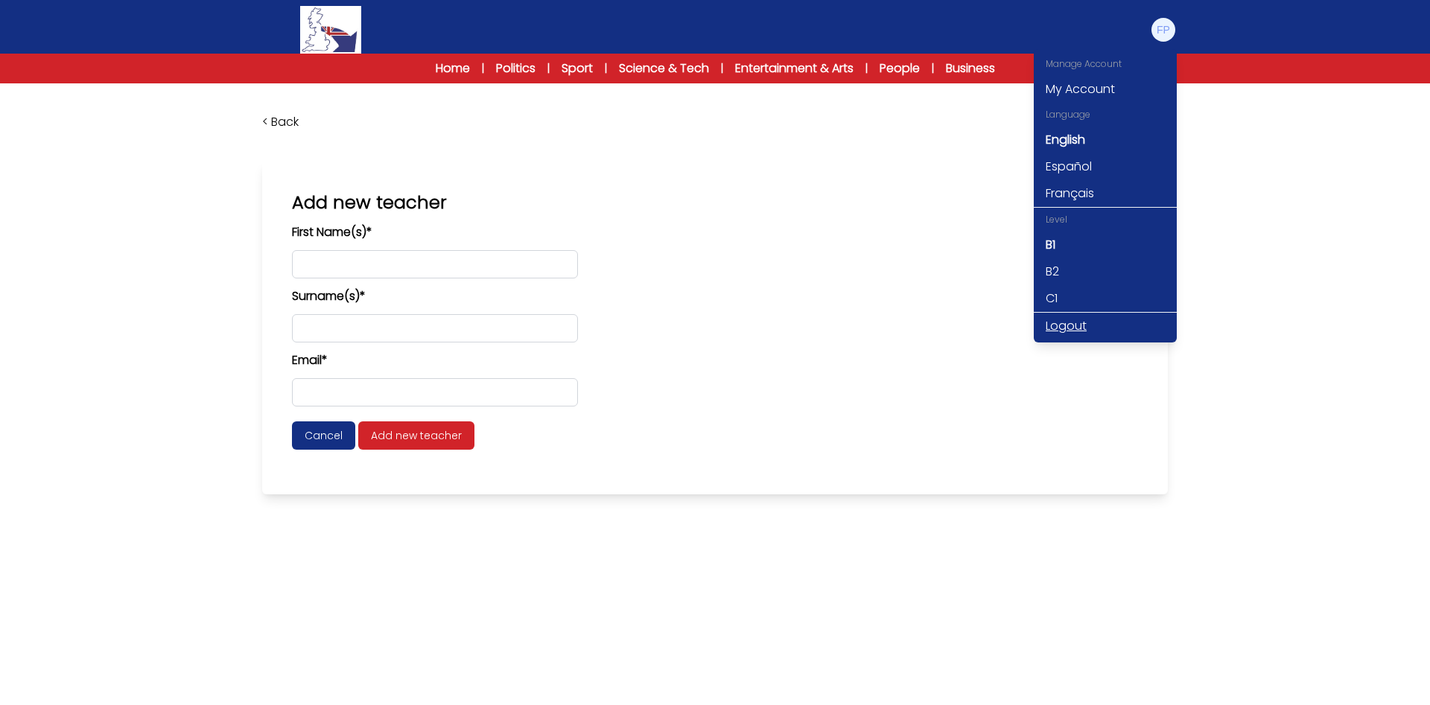
click at [1103, 326] on link "Logout" at bounding box center [1105, 326] width 143 height 27
